Goal: Task Accomplishment & Management: Complete application form

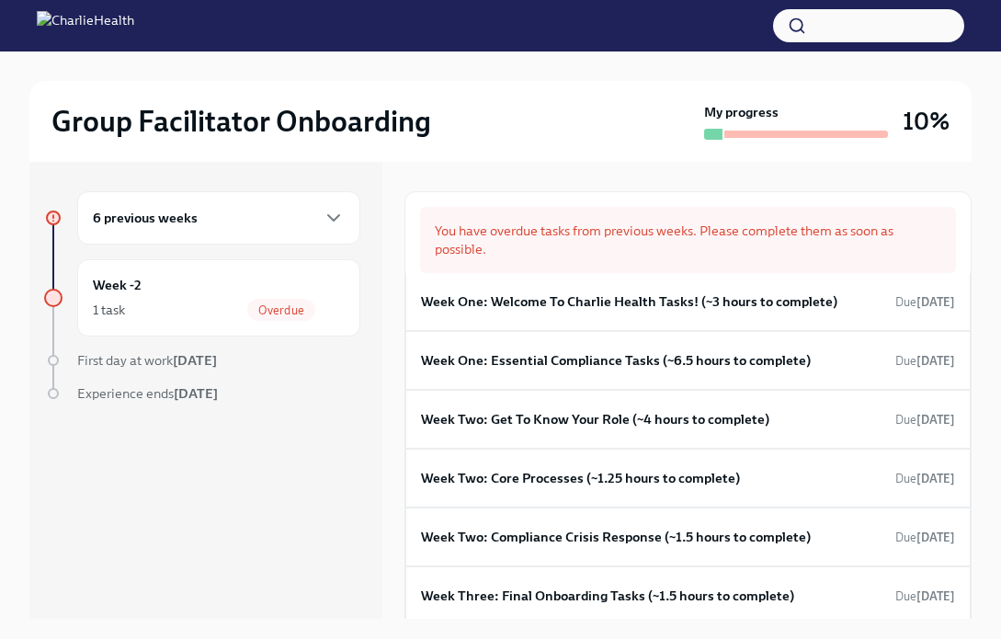
click at [594, 241] on div "You have overdue tasks from previous weeks. Please complete them as soon as pos…" at bounding box center [688, 240] width 536 height 66
click at [618, 311] on div "Week One: Welcome To Charlie Health Tasks! (~3 hours to complete) Due [DATE]" at bounding box center [688, 302] width 534 height 28
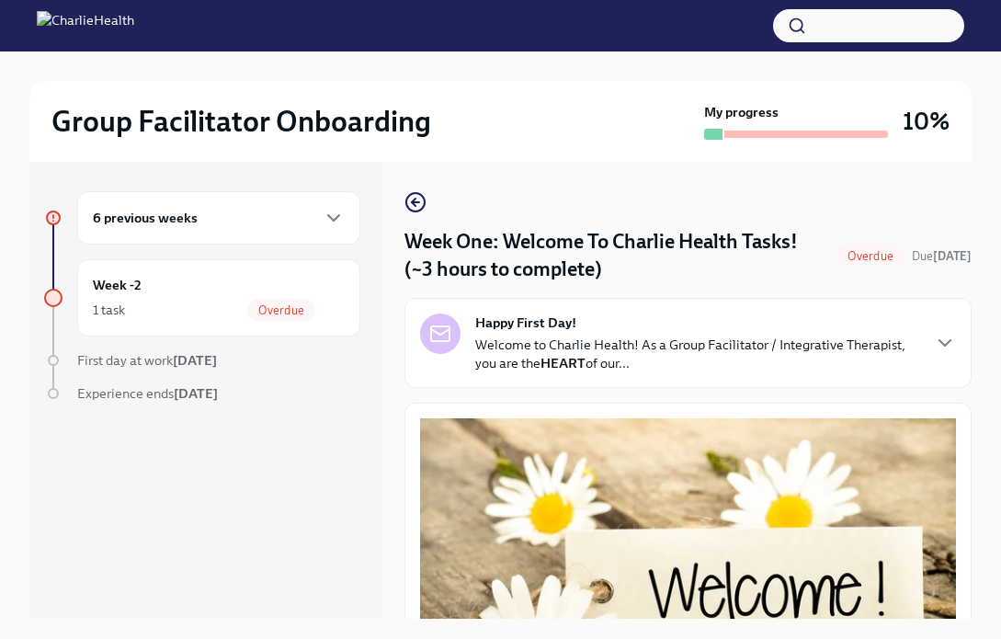
click at [588, 242] on h4 "Week One: Welcome To Charlie Health Tasks! (~3 hours to complete)" at bounding box center [616, 255] width 425 height 55
click at [121, 206] on div "6 previous weeks" at bounding box center [218, 217] width 283 height 53
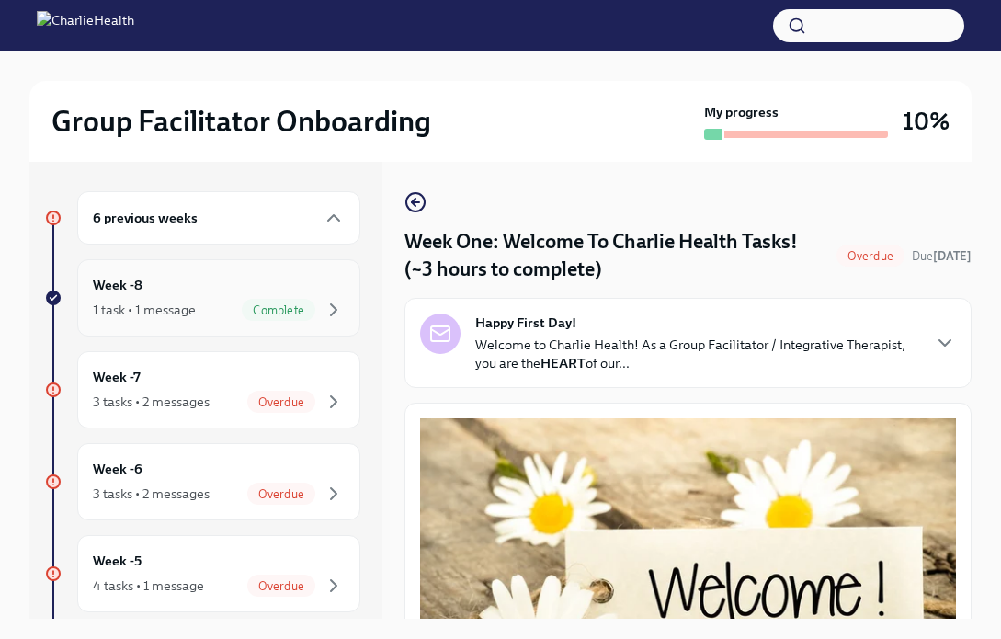
click at [160, 288] on div "Week -8 1 task • 1 message Complete" at bounding box center [219, 298] width 252 height 46
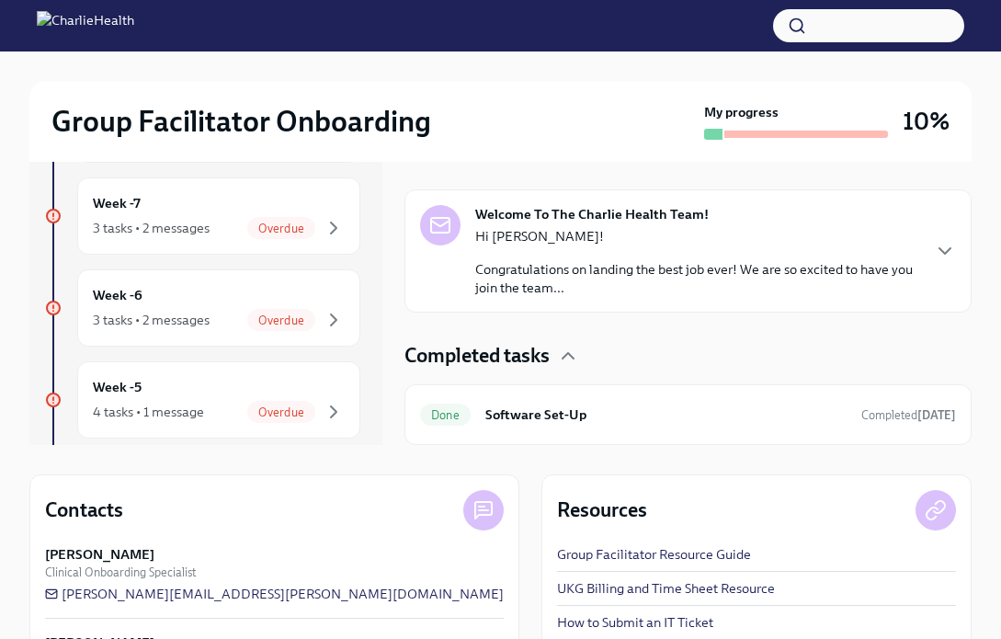
scroll to position [264, 0]
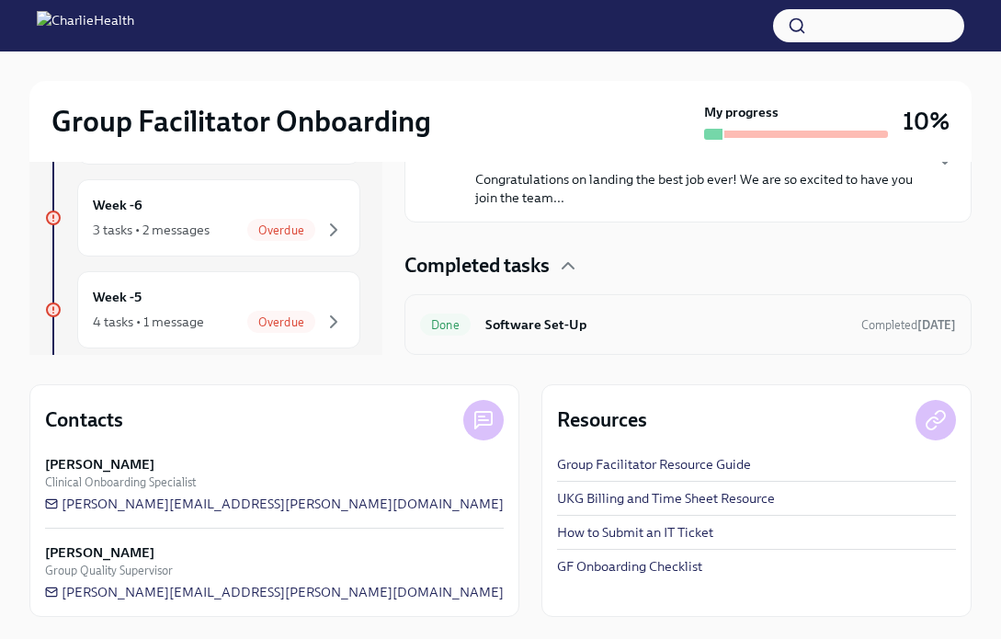
click at [740, 314] on h6 "Software Set-Up" at bounding box center [665, 324] width 361 height 20
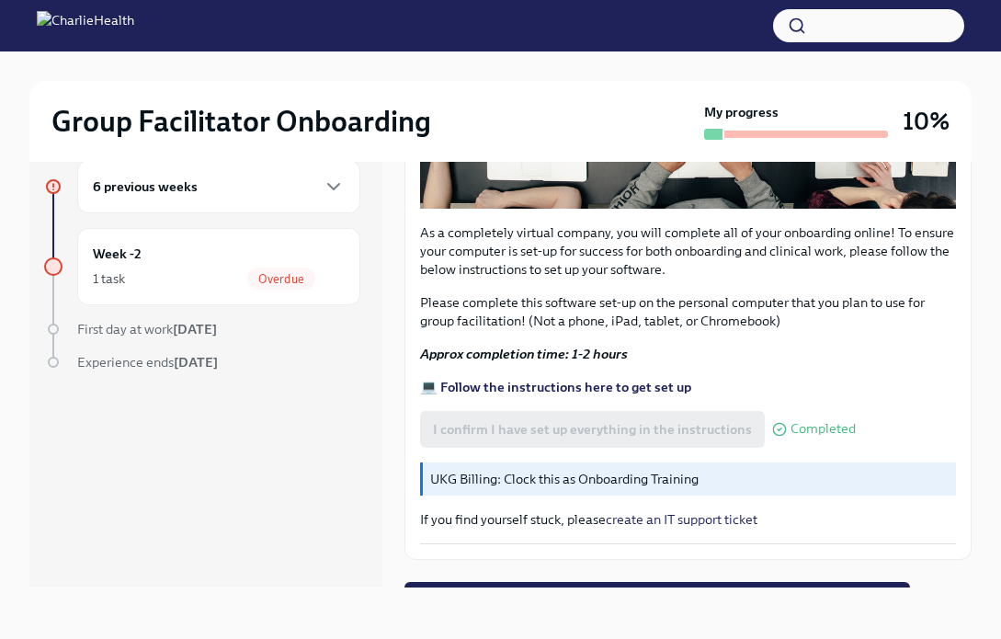
scroll to position [532, 0]
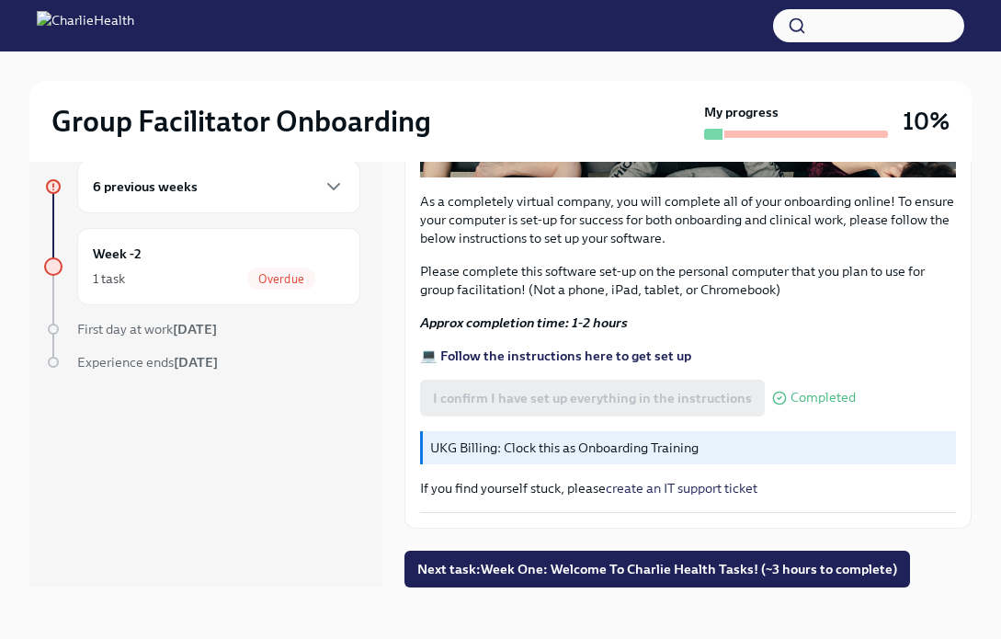
click at [603, 446] on p "UKG Billing: Clock this as Onboarding Training" at bounding box center [689, 447] width 518 height 18
click at [451, 443] on p "UKG Billing: Clock this as Onboarding Training" at bounding box center [689, 447] width 518 height 18
drag, startPoint x: 627, startPoint y: 447, endPoint x: 692, endPoint y: 447, distance: 65.2
click at [633, 447] on p "UKG Billing: Clock this as Onboarding Training" at bounding box center [689, 447] width 518 height 18
drag, startPoint x: 753, startPoint y: 438, endPoint x: 611, endPoint y: 448, distance: 142.8
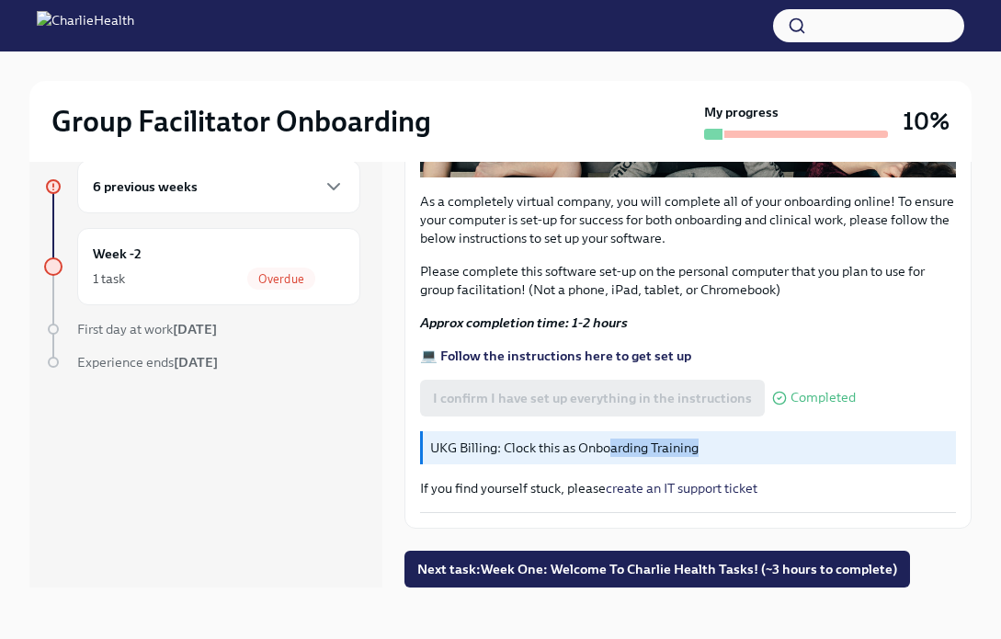
click at [611, 448] on p "UKG Billing: Clock this as Onboarding Training" at bounding box center [689, 447] width 518 height 18
click at [610, 448] on p "UKG Billing: Clock this as Onboarding Training" at bounding box center [689, 447] width 518 height 18
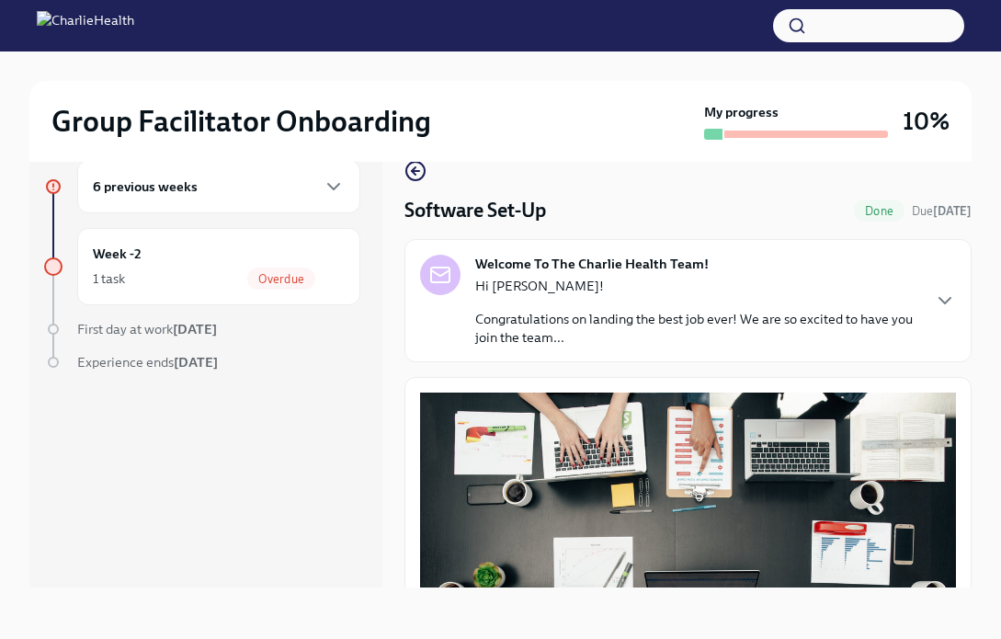
scroll to position [0, 0]
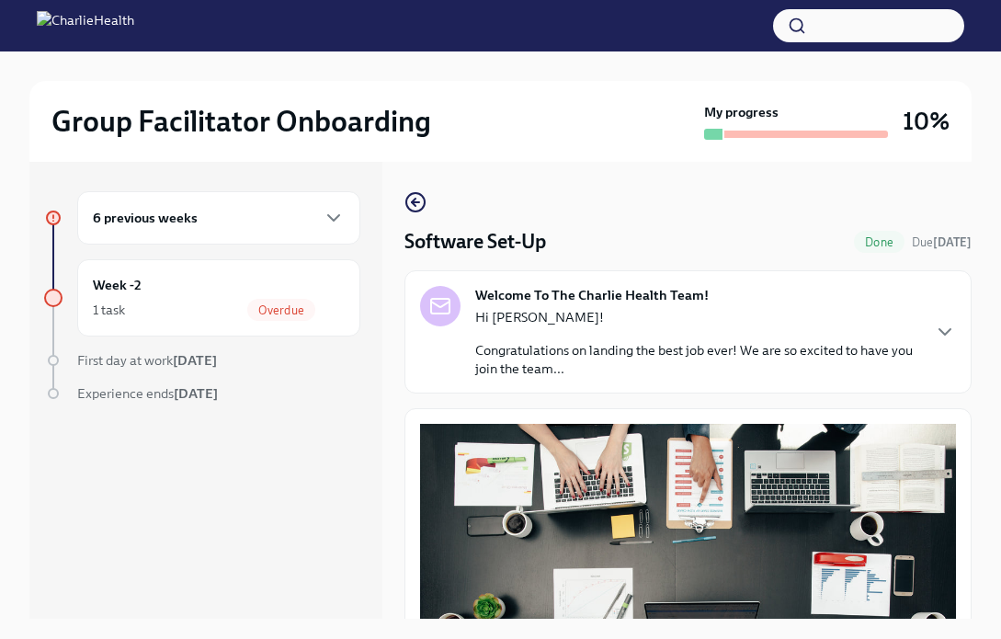
click at [873, 290] on div "Welcome To The Charlie Health Team! Hi [PERSON_NAME]! Congratulations on landin…" at bounding box center [697, 332] width 444 height 92
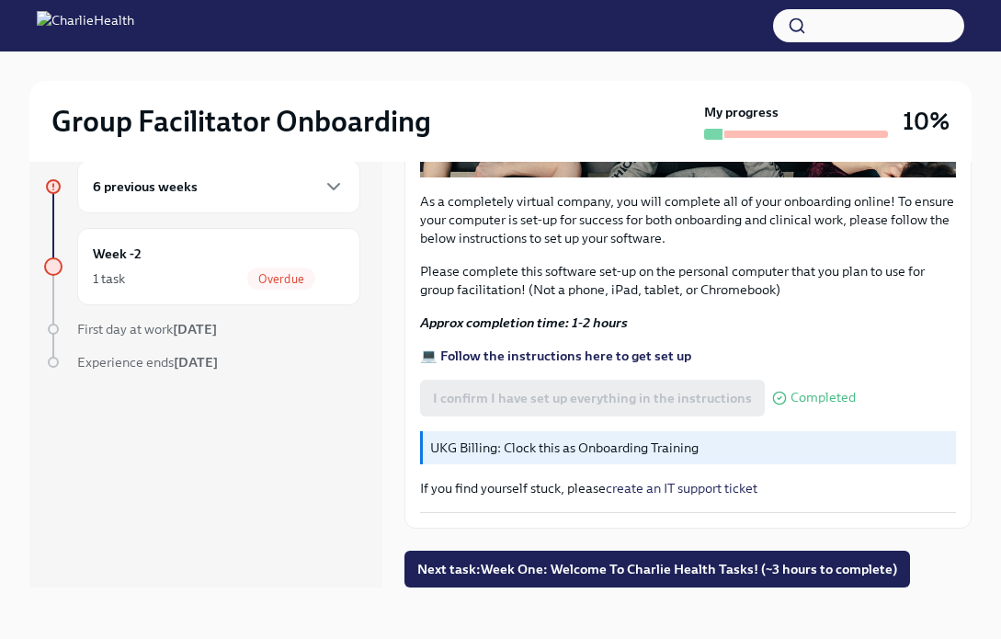
scroll to position [1463, 0]
click at [575, 436] on div "UKG Billing: Clock this as Onboarding Training" at bounding box center [688, 447] width 536 height 33
click at [578, 456] on p "UKG Billing: Clock this as Onboarding Training" at bounding box center [689, 447] width 518 height 18
click at [587, 364] on strong "💻 Follow the instructions here to get set up" at bounding box center [555, 355] width 271 height 17
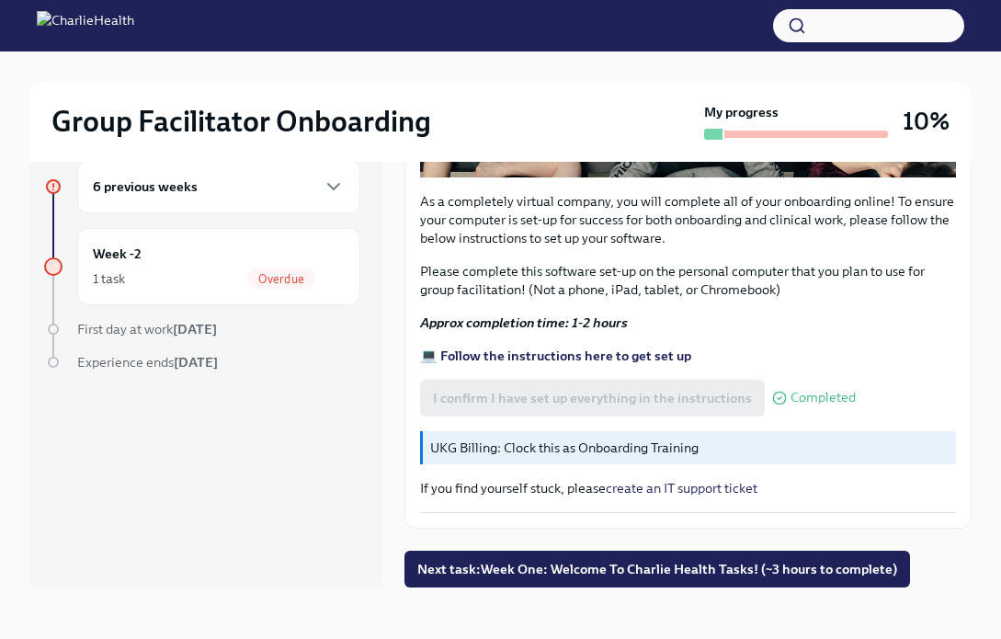
scroll to position [1381, 0]
click at [238, 184] on div "6 previous weeks" at bounding box center [219, 186] width 252 height 22
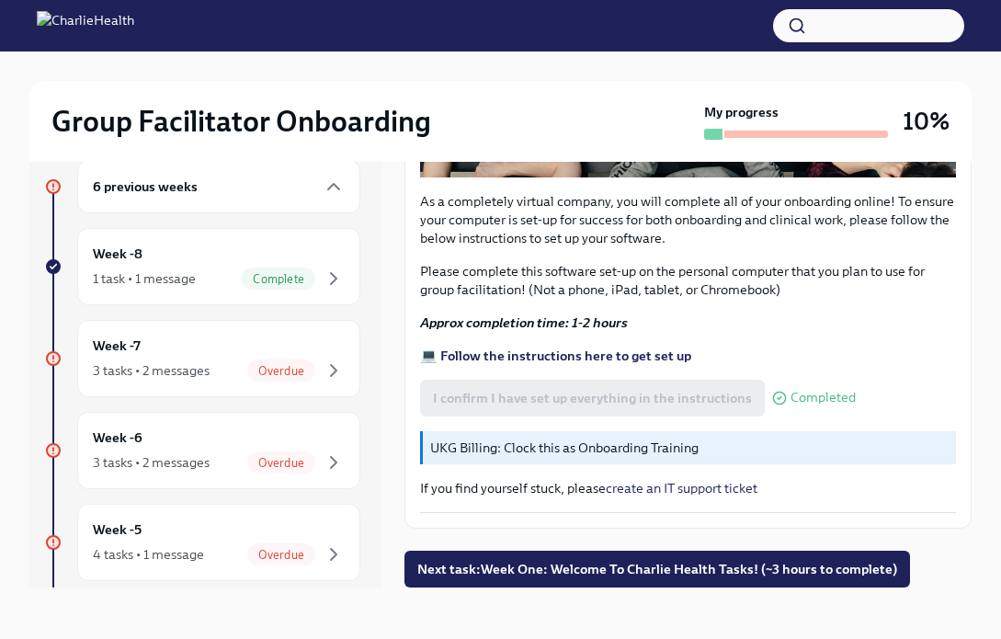
scroll to position [4, 0]
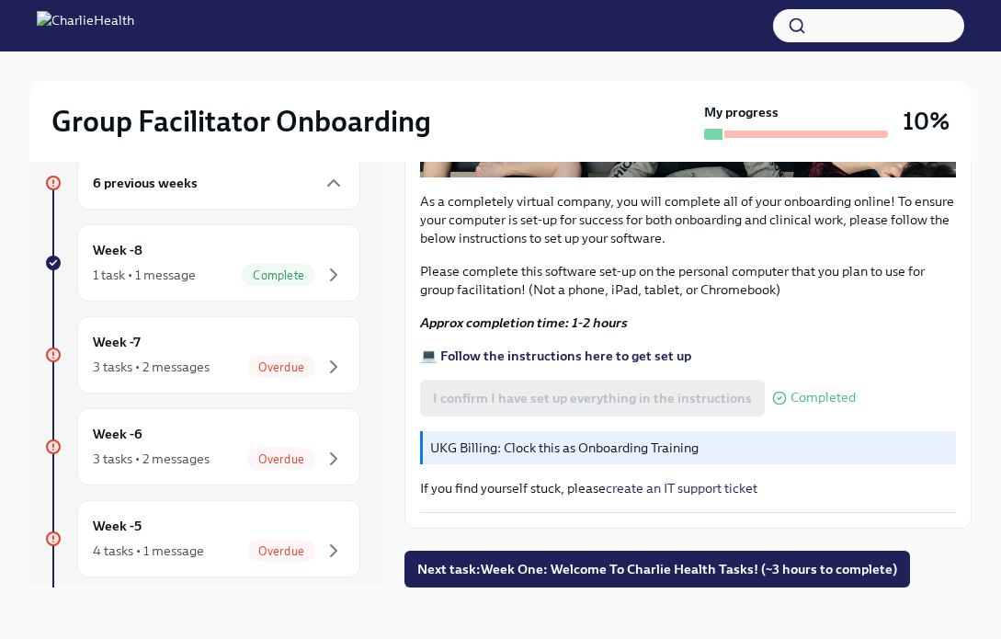
click at [323, 393] on div "6 previous weeks Week -8 1 task • 1 message Complete Week -7 3 tasks • 2 messag…" at bounding box center [202, 574] width 316 height 836
click at [321, 355] on div "Week -7 3 tasks • 2 messages Overdue" at bounding box center [219, 355] width 252 height 46
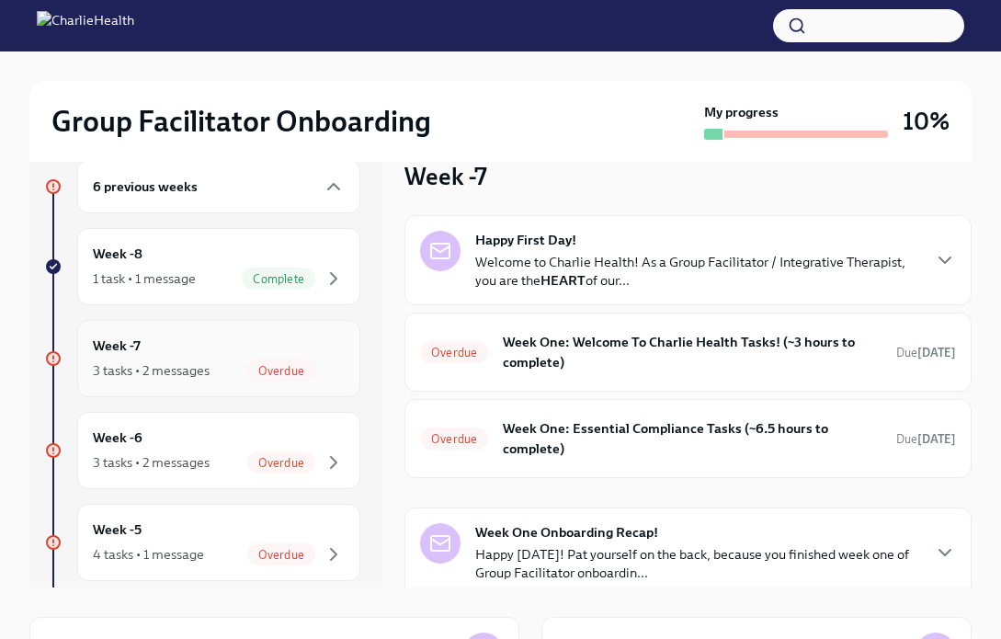
scroll to position [2, 0]
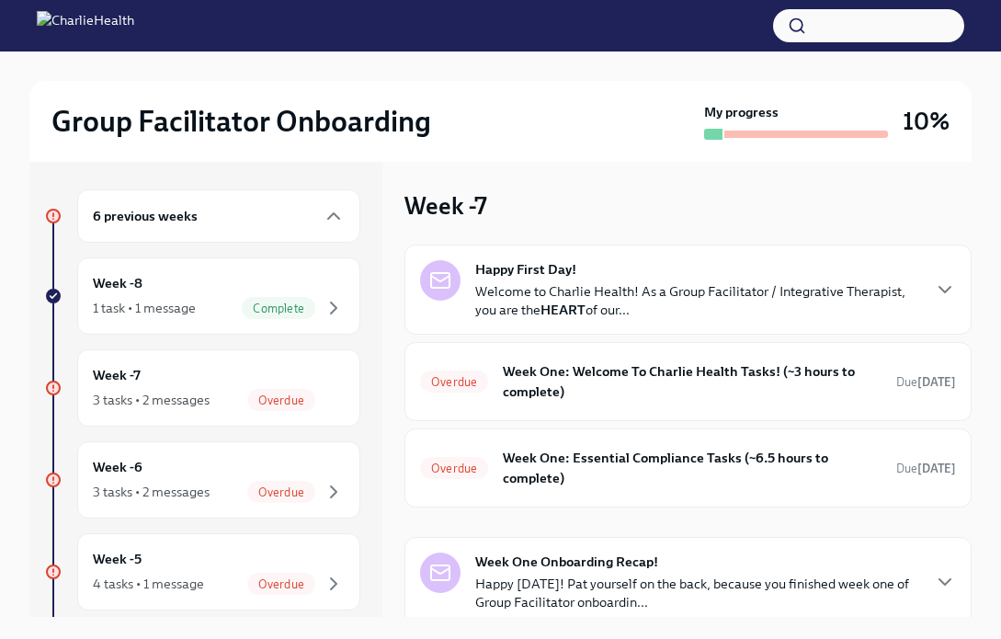
click at [747, 311] on p "Welcome to Charlie Health! As a Group Facilitator / Integrative Therapist, you …" at bounding box center [697, 300] width 444 height 37
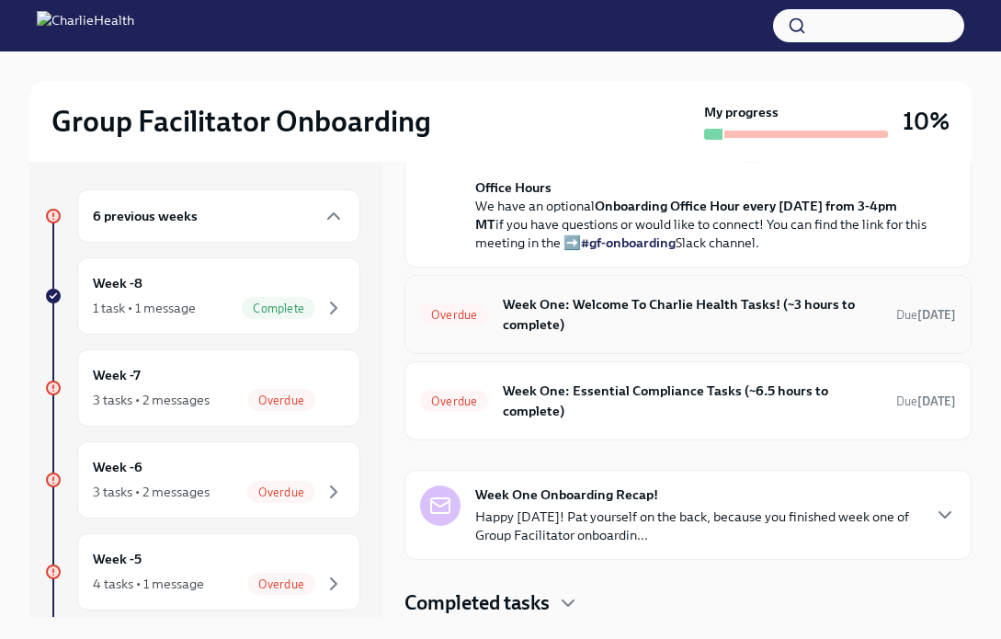
scroll to position [801, 0]
click at [688, 316] on h6 "Week One: Welcome To Charlie Health Tasks! (~3 hours to complete)" at bounding box center [692, 314] width 379 height 40
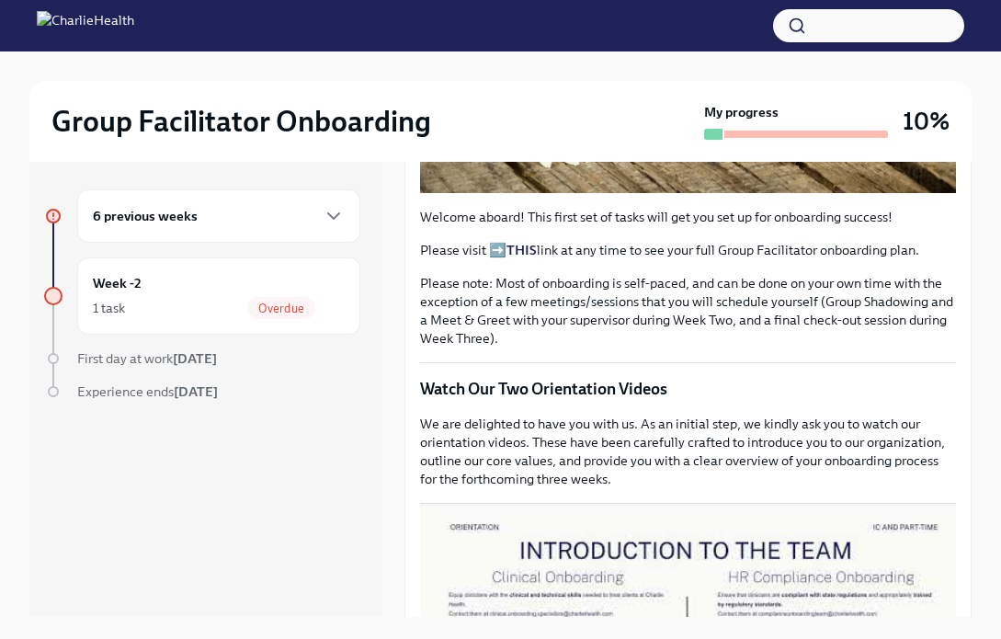
scroll to position [718, 0]
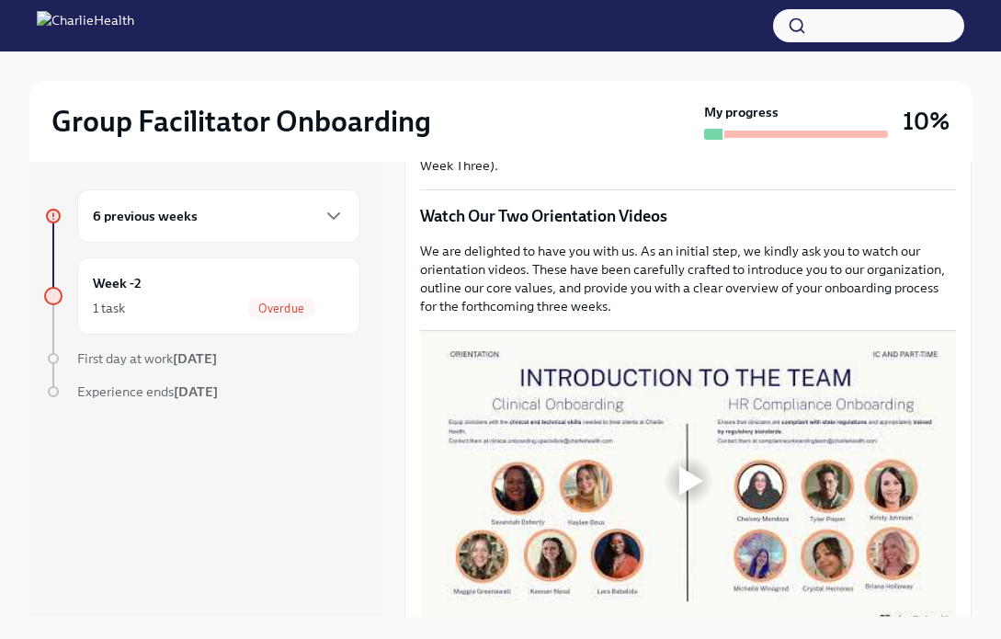
click at [701, 494] on div at bounding box center [691, 480] width 24 height 29
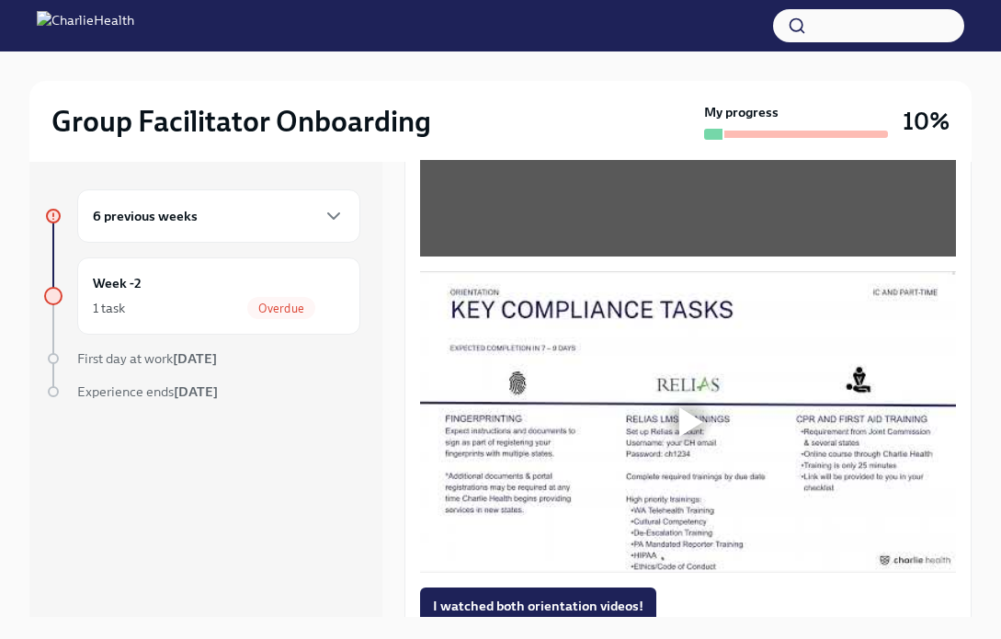
scroll to position [1089, 0]
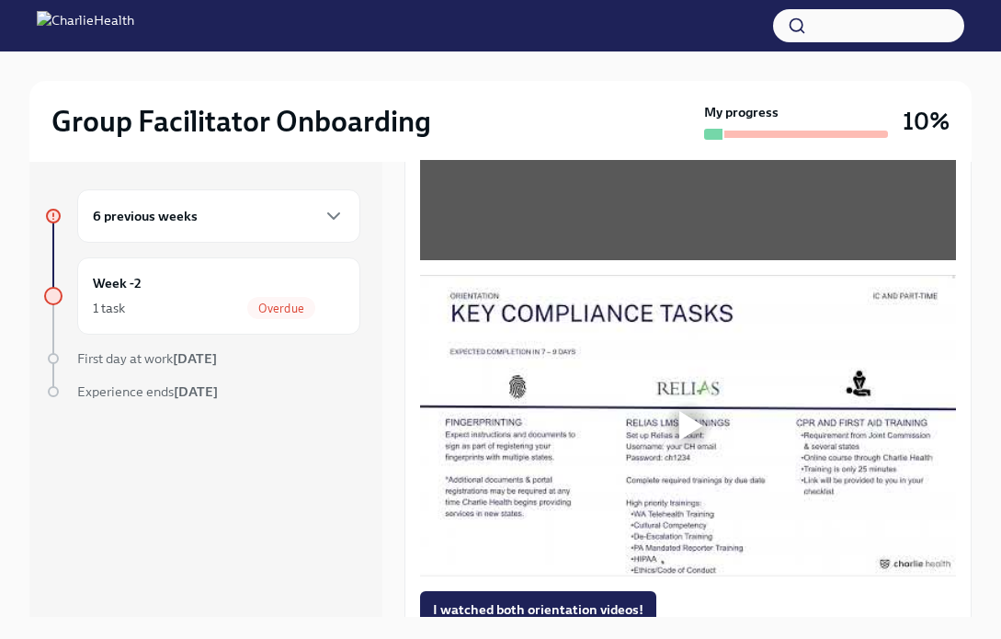
click at [683, 424] on div at bounding box center [691, 425] width 24 height 29
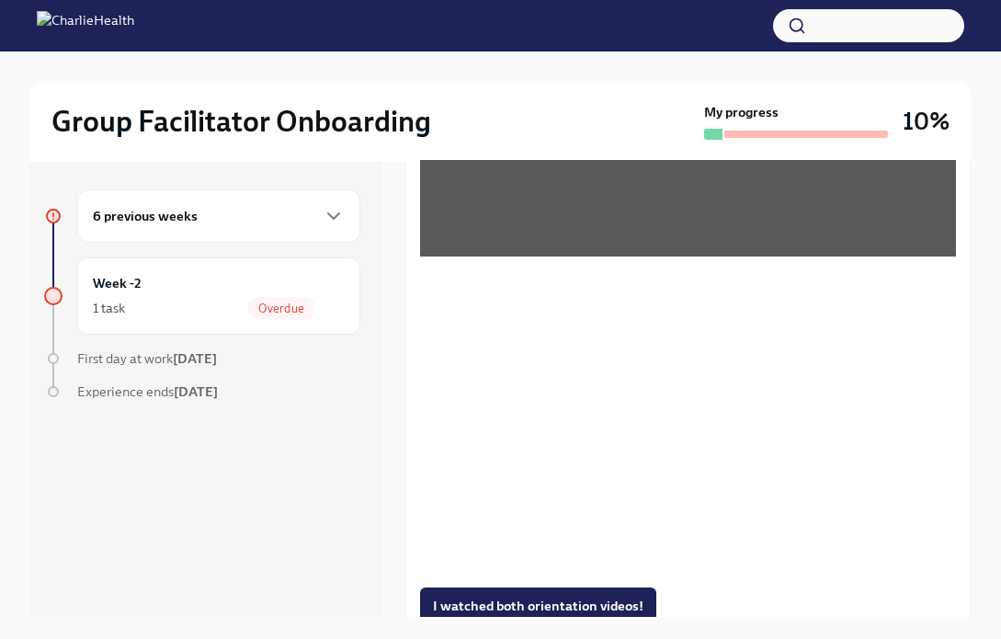
scroll to position [31, 0]
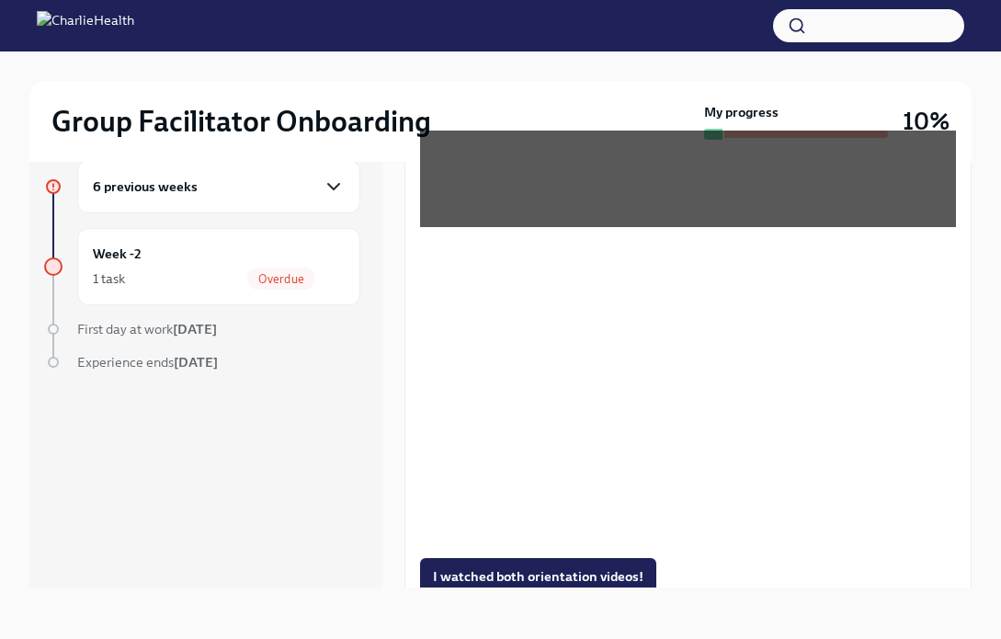
click at [334, 192] on icon "button" at bounding box center [334, 186] width 22 height 22
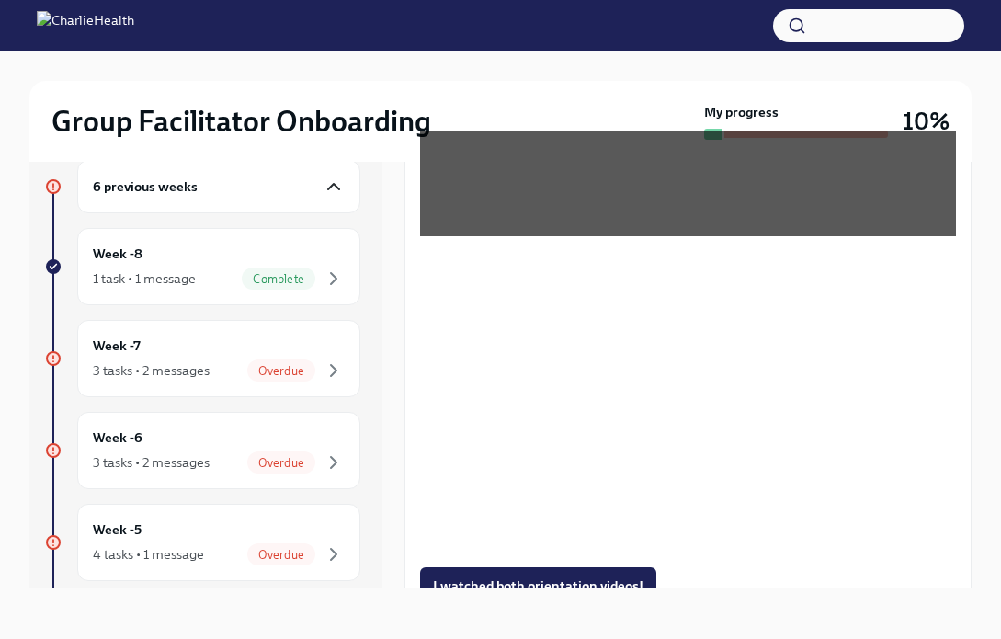
scroll to position [1105, 0]
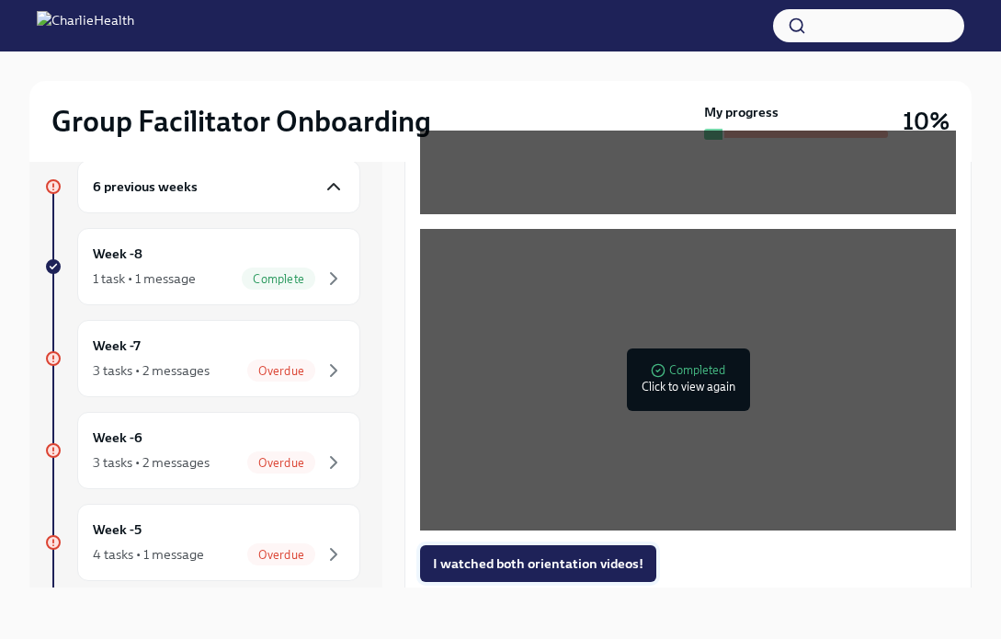
click at [535, 567] on span "I watched both orientation videos!" at bounding box center [538, 563] width 210 height 18
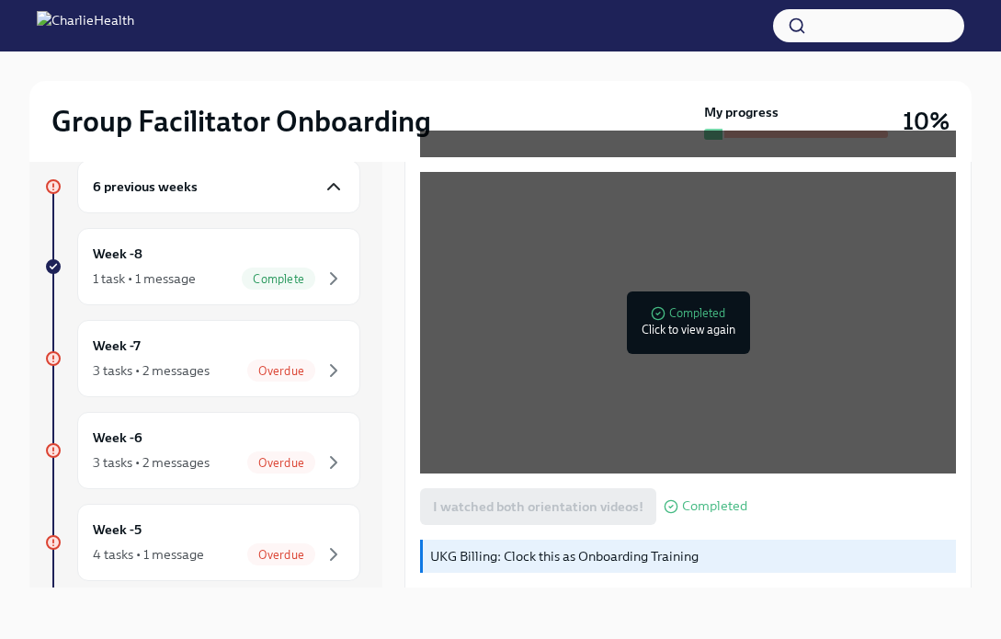
scroll to position [1166, 0]
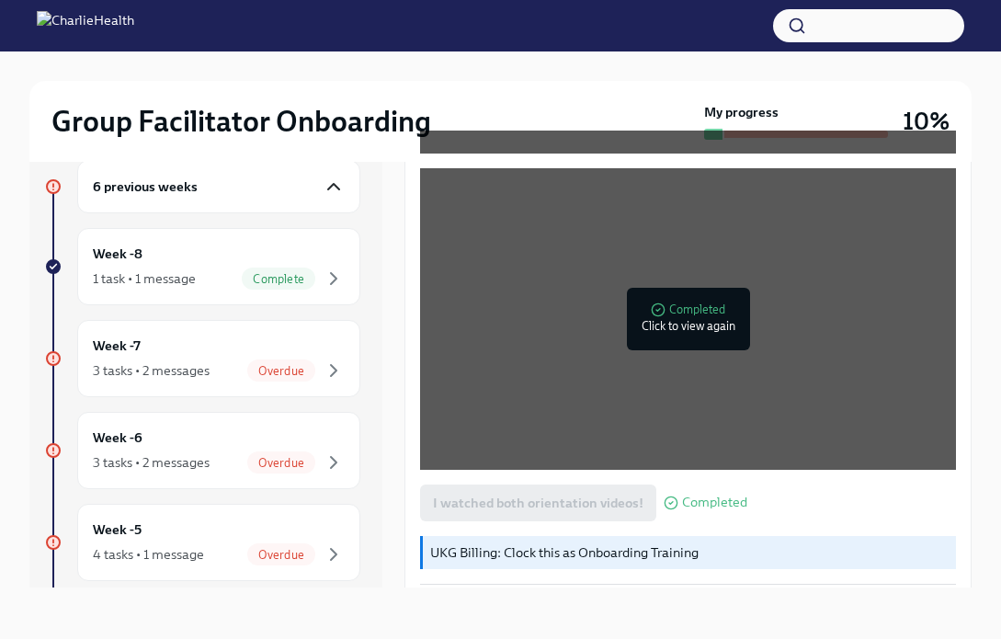
click at [618, 497] on div "I watched both orientation videos! Completed" at bounding box center [583, 502] width 327 height 37
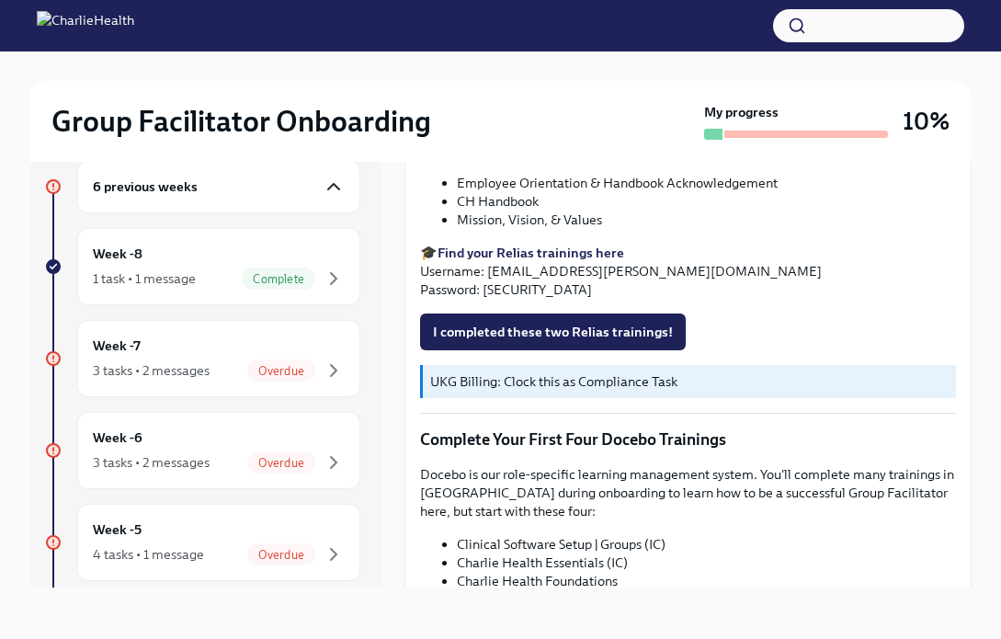
scroll to position [2251, 0]
